Goal: Complete application form

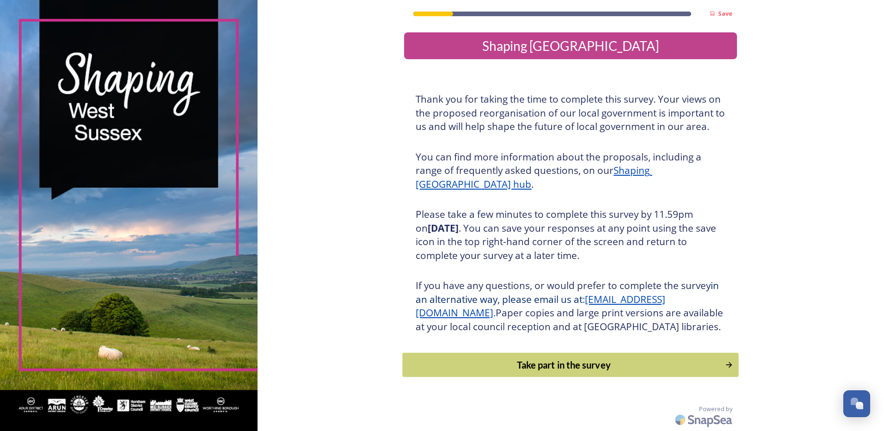
click at [576, 372] on div "Take part in the survey" at bounding box center [564, 365] width 312 height 14
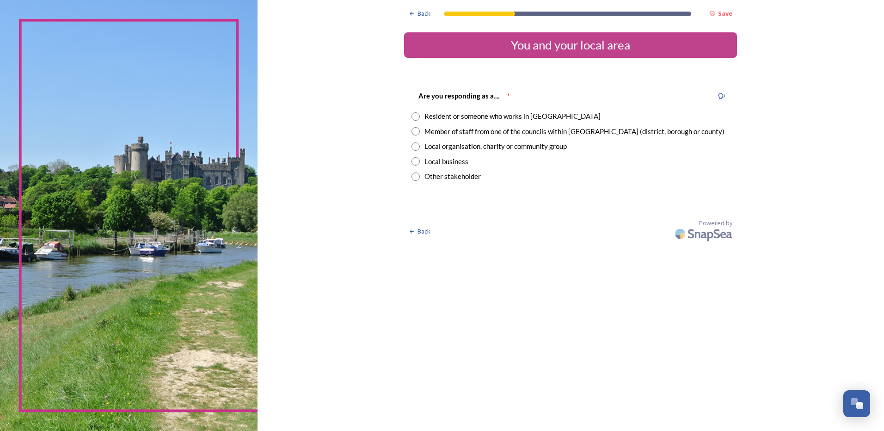
click at [415, 116] on input "radio" at bounding box center [415, 116] width 8 height 8
radio input "true"
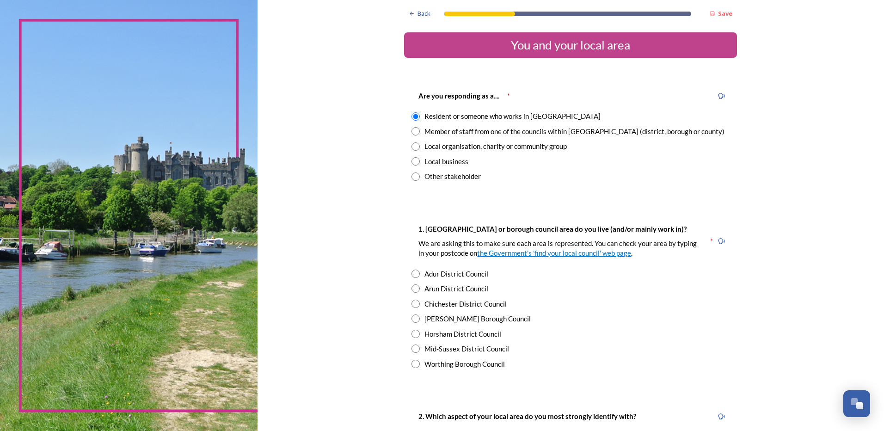
click at [411, 306] on input "radio" at bounding box center [415, 304] width 8 height 8
radio input "true"
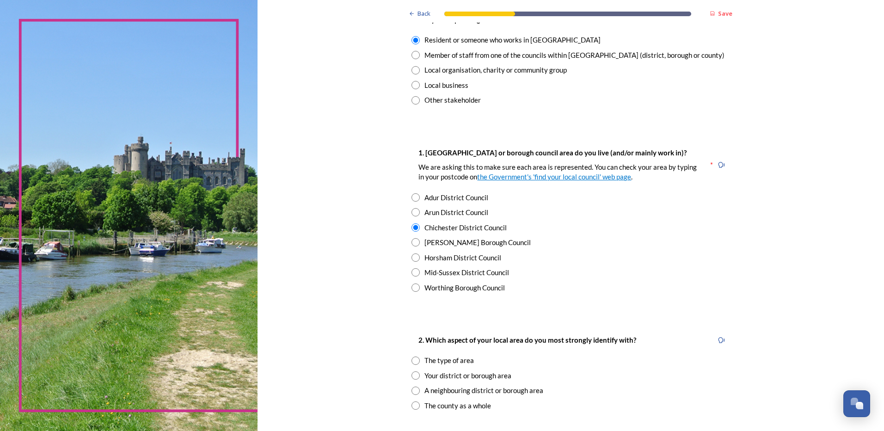
scroll to position [185, 0]
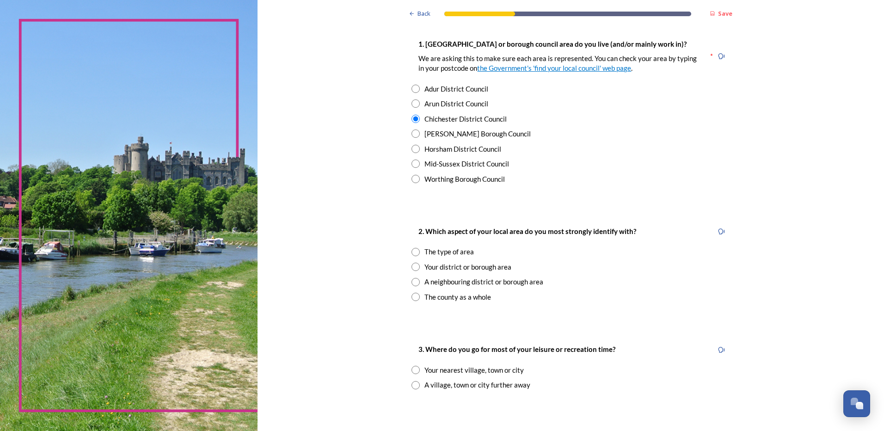
click at [414, 296] on input "radio" at bounding box center [415, 297] width 8 height 8
radio input "true"
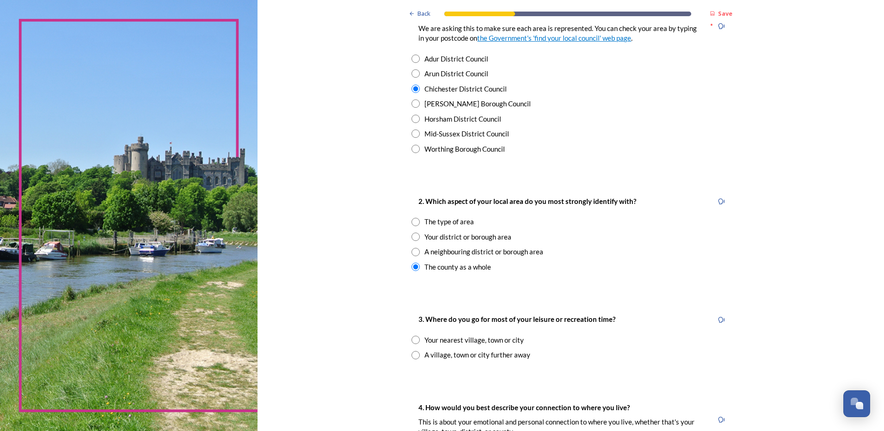
scroll to position [231, 0]
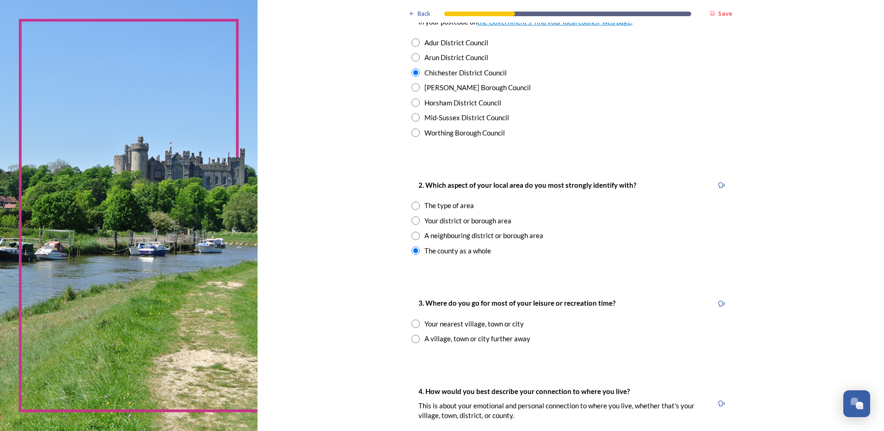
click at [411, 323] on input "radio" at bounding box center [415, 323] width 8 height 8
radio input "true"
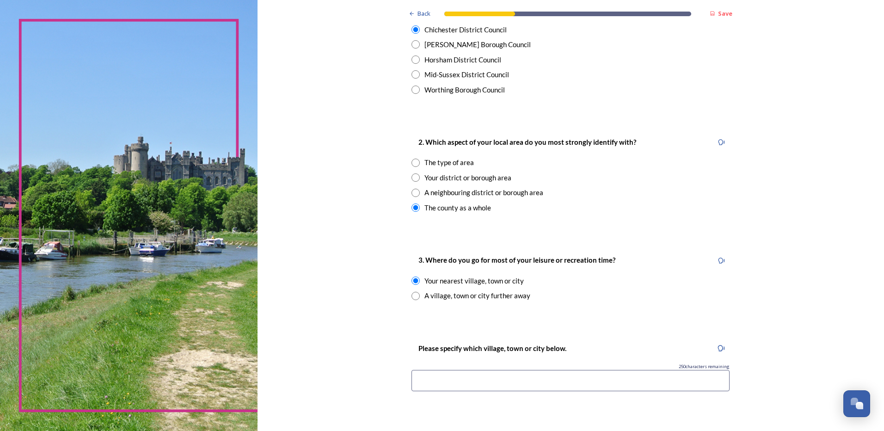
scroll to position [416, 0]
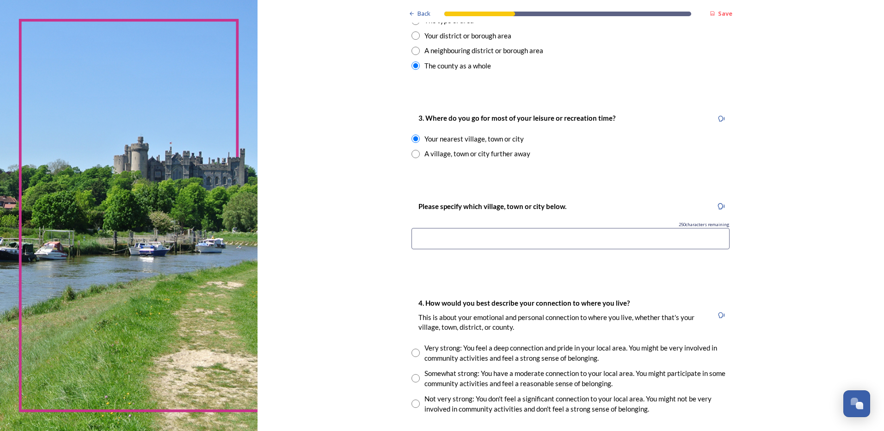
click at [478, 238] on input at bounding box center [570, 238] width 318 height 21
click at [415, 349] on input "radio" at bounding box center [415, 353] width 8 height 8
radio input "true"
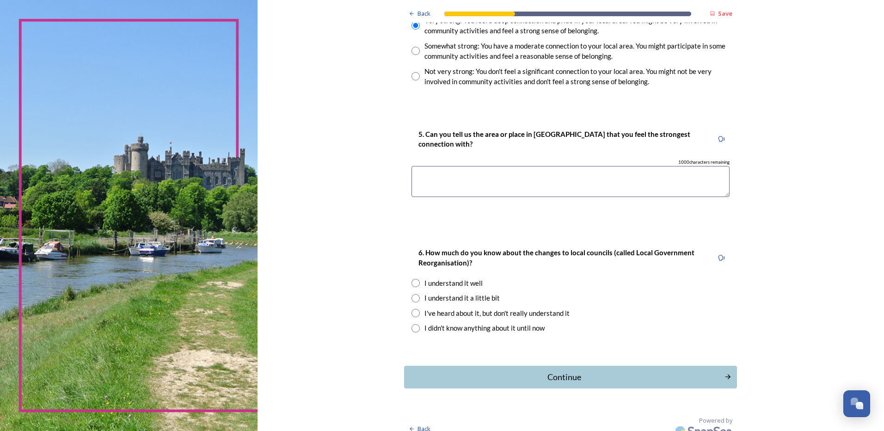
scroll to position [754, 0]
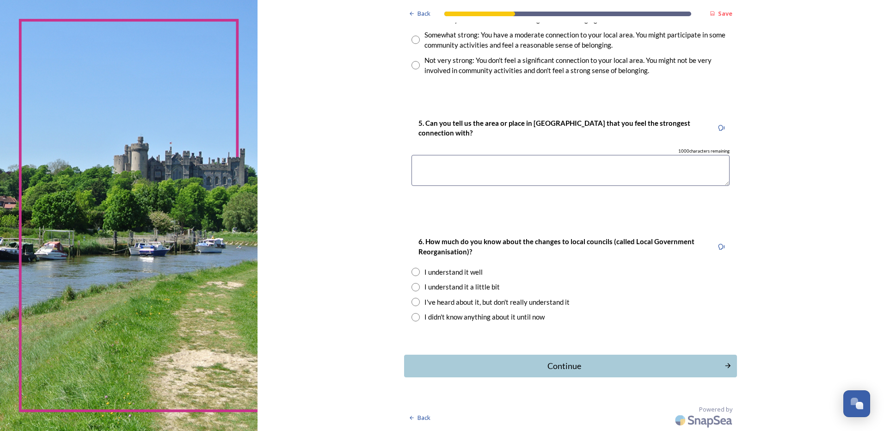
click at [412, 273] on input "radio" at bounding box center [415, 272] width 8 height 8
radio input "true"
click at [546, 367] on div "Continue" at bounding box center [564, 366] width 313 height 12
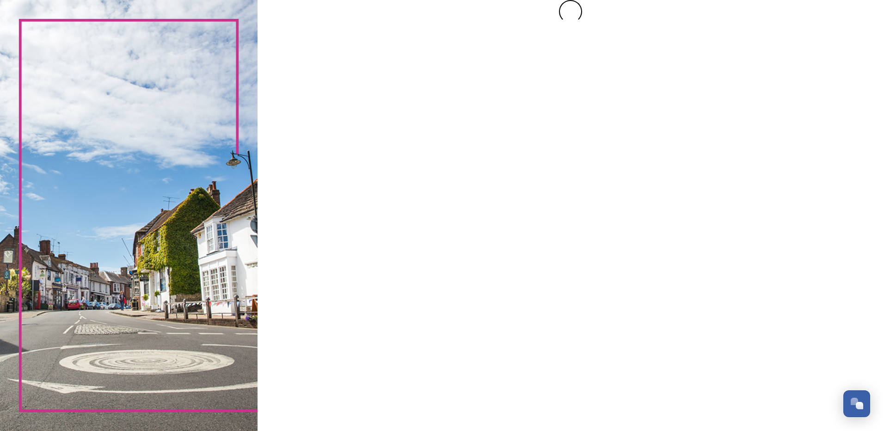
scroll to position [0, 0]
